Goal: Task Accomplishment & Management: Use online tool/utility

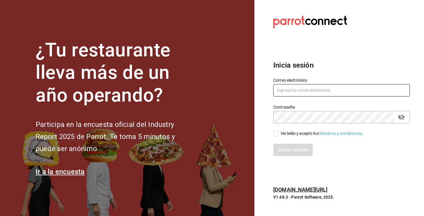
type input "mamuth.vermuth@gmail.com"
click at [277, 133] on input "He leído y acepto los Términos y condiciones." at bounding box center [275, 133] width 5 height 5
checkbox input "true"
click at [282, 147] on button "Iniciar sesión" at bounding box center [293, 149] width 40 height 12
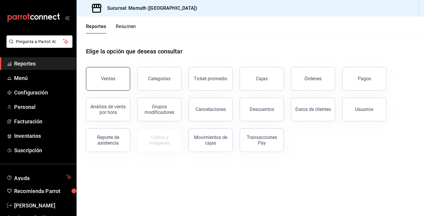
click at [110, 73] on button "Ventas" at bounding box center [108, 79] width 44 height 24
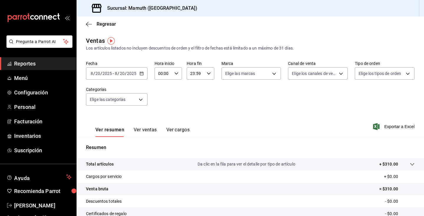
click at [144, 73] on div "2025-08-20 8 / 20 / 2025 - 2025-08-20 8 / 20 / 2025" at bounding box center [117, 73] width 62 height 12
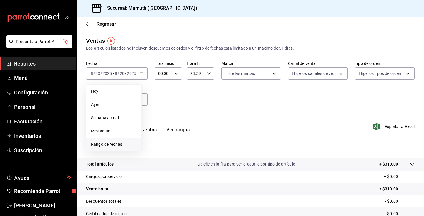
click at [112, 146] on span "Rango de fechas" at bounding box center [114, 144] width 46 height 6
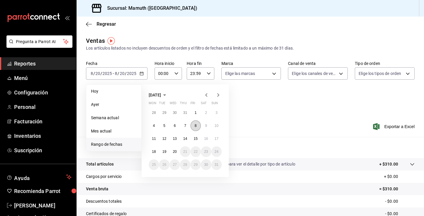
click at [196, 127] on abbr "8" at bounding box center [196, 125] width 2 height 4
click at [210, 126] on button "9" at bounding box center [206, 125] width 10 height 11
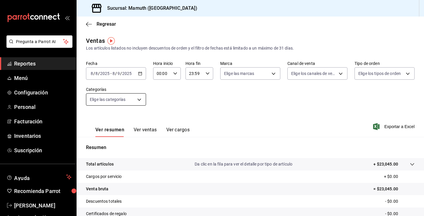
click at [134, 98] on body "Pregunta a Parrot AI Reportes Menú Configuración Personal Facturación Inventari…" at bounding box center [212, 108] width 424 height 216
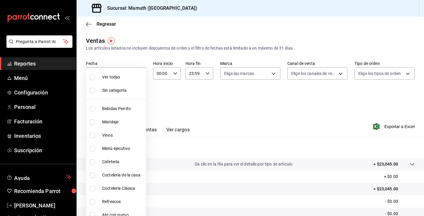
click at [92, 109] on input "checkbox" at bounding box center [92, 108] width 5 height 5
checkbox input "true"
type input "0fde0ade-df01-49d3-ad7a-33c47a67e4ab"
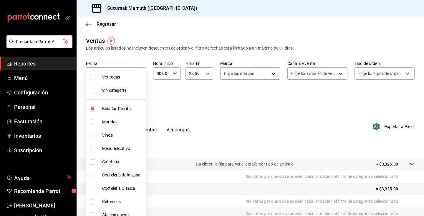
click at [337, 94] on div at bounding box center [212, 108] width 424 height 216
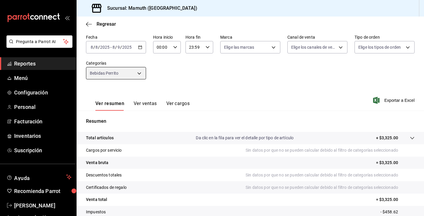
scroll to position [33, 0]
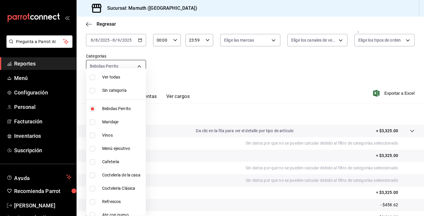
click at [139, 66] on body "Pregunta a Parrot AI Reportes Menú Configuración Personal Facturación Inventari…" at bounding box center [212, 108] width 424 height 216
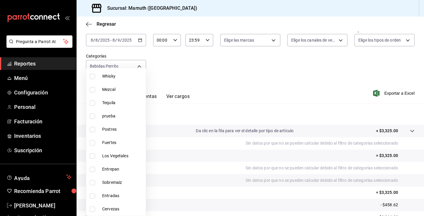
scroll to position [245, 0]
click at [224, 64] on div at bounding box center [212, 108] width 424 height 216
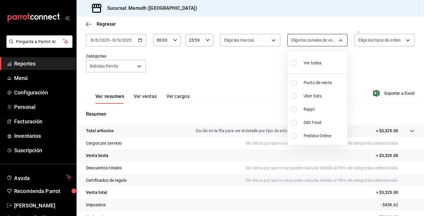
click at [325, 38] on body "Pregunta a Parrot AI Reportes Menú Configuración Personal Facturación Inventari…" at bounding box center [212, 108] width 424 height 216
click at [386, 37] on div at bounding box center [212, 108] width 424 height 216
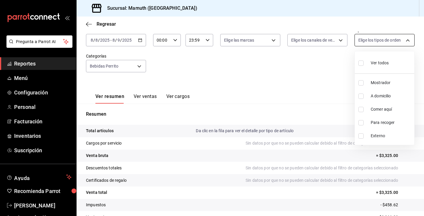
click at [400, 43] on body "Pregunta a Parrot AI Reportes Menú Configuración Personal Facturación Inventari…" at bounding box center [212, 108] width 424 height 216
click at [268, 39] on div at bounding box center [212, 108] width 424 height 216
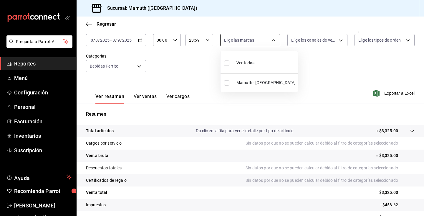
click at [276, 41] on body "Pregunta a Parrot AI Reportes Menú Configuración Personal Facturación Inventari…" at bounding box center [212, 108] width 424 height 216
click at [184, 72] on div at bounding box center [212, 108] width 424 height 216
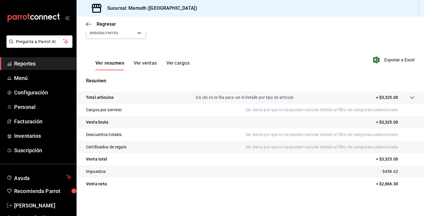
scroll to position [65, 0]
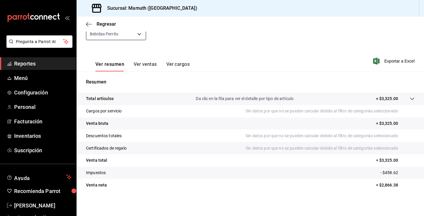
click at [132, 35] on body "Pregunta a Parrot AI Reportes Menú Configuración Personal Facturación Inventari…" at bounding box center [212, 108] width 424 height 216
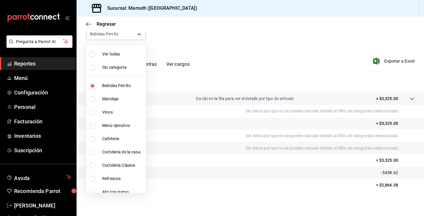
click at [92, 100] on input "checkbox" at bounding box center [92, 98] width 5 height 5
checkbox input "true"
type input "0fde0ade-df01-49d3-ad7a-33c47a67e4ab,6188b655-2fbe-4380-bdec-5546ff496334"
click at [269, 51] on div at bounding box center [212, 108] width 424 height 216
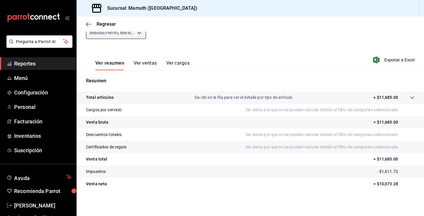
scroll to position [67, 0]
click at [150, 59] on div "Ver resumen Ver ventas Ver cargos" at bounding box center [138, 61] width 104 height 17
click at [147, 63] on button "Ver ventas" at bounding box center [145, 65] width 23 height 10
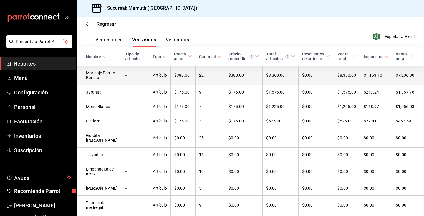
scroll to position [91, 0]
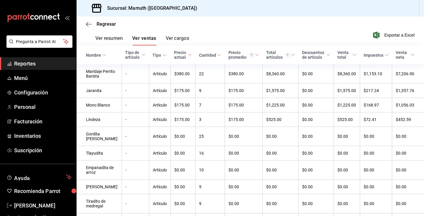
click at [24, 64] on span "Reportes" at bounding box center [42, 64] width 57 height 8
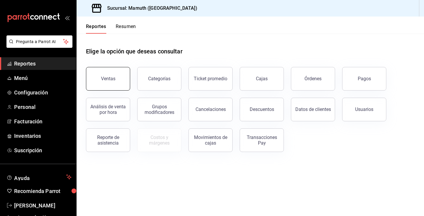
click at [113, 81] on div "Ventas" at bounding box center [108, 79] width 14 height 6
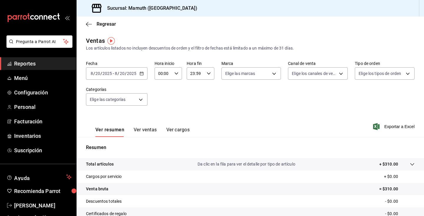
click at [142, 130] on button "Ver ventas" at bounding box center [145, 132] width 23 height 10
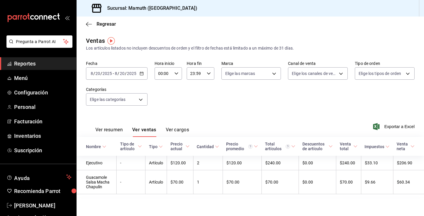
click at [136, 75] on div "2025-08-20 8 / 20 / 2025" at bounding box center [125, 73] width 23 height 5
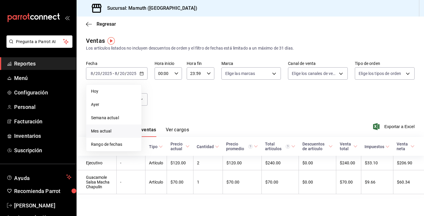
click at [106, 129] on span "Mes actual" at bounding box center [114, 131] width 46 height 6
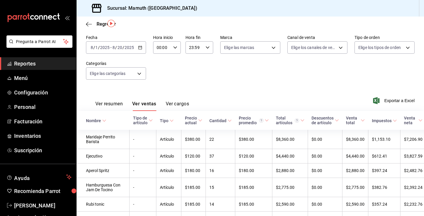
scroll to position [16, 0]
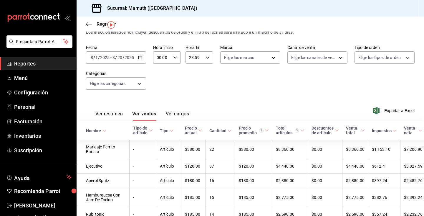
click at [113, 113] on button "Ver resumen" at bounding box center [108, 116] width 27 height 10
